Goal: Transaction & Acquisition: Purchase product/service

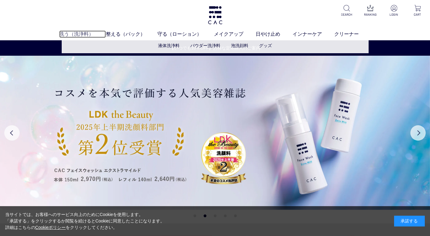
click at [79, 33] on link "洗う（洗浄料）" at bounding box center [82, 33] width 47 height 7
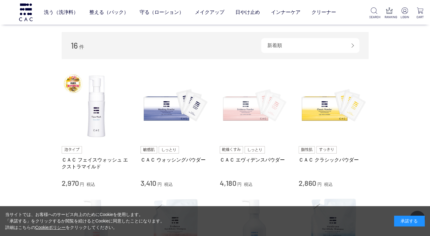
scroll to position [123, 0]
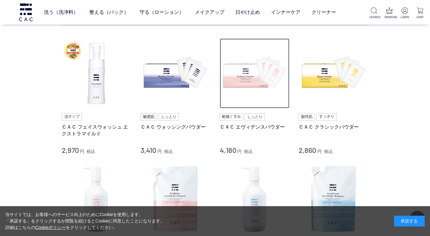
click at [242, 86] on img at bounding box center [255, 73] width 70 height 70
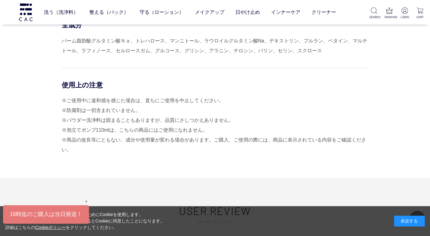
scroll to position [2611, 0]
